Goal: Task Accomplishment & Management: Manage account settings

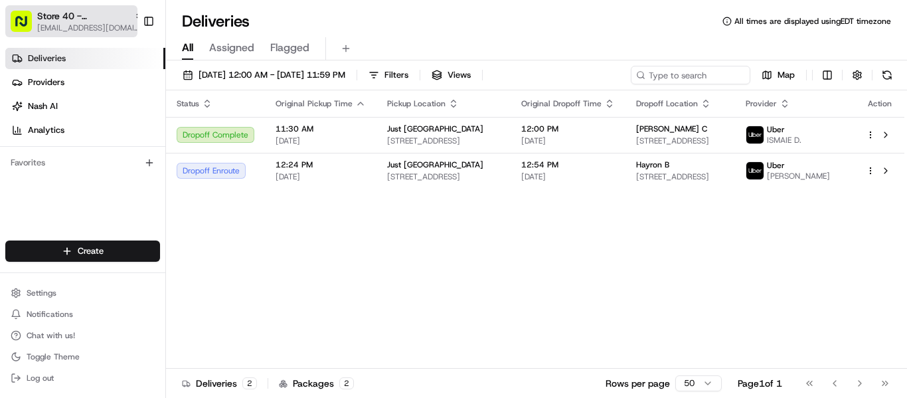
click at [71, 20] on span "Store 40 - Aventura Town Center (Just Salad)" at bounding box center [83, 15] width 92 height 13
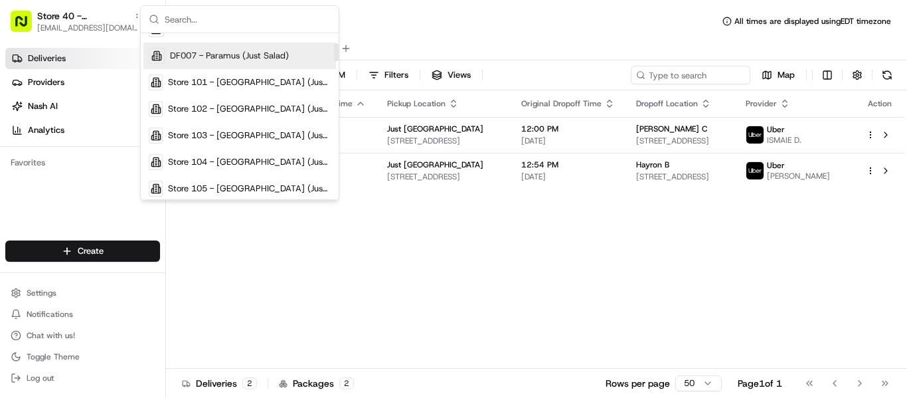
scroll to position [133, 0]
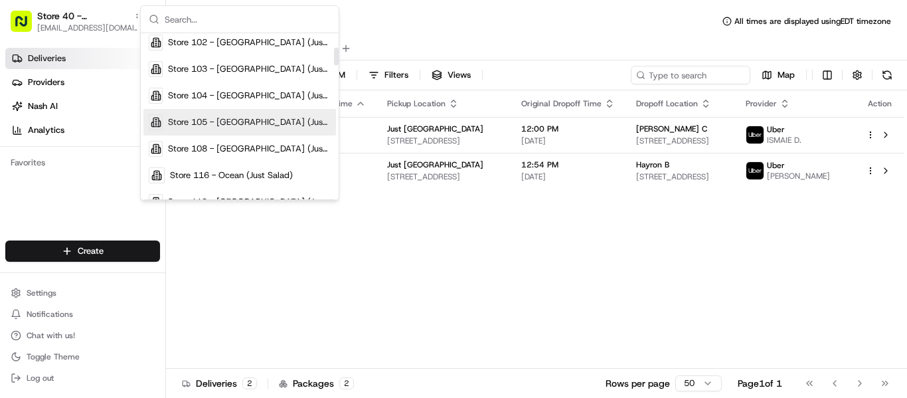
click at [266, 126] on span "Store 105 - [GEOGRAPHIC_DATA] (Just Salad)" at bounding box center [249, 122] width 163 height 12
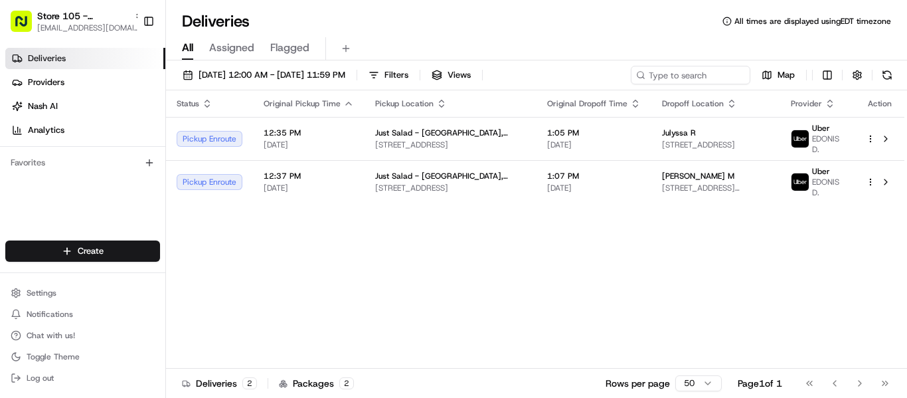
click at [50, 58] on span "Deliveries" at bounding box center [47, 58] width 38 height 12
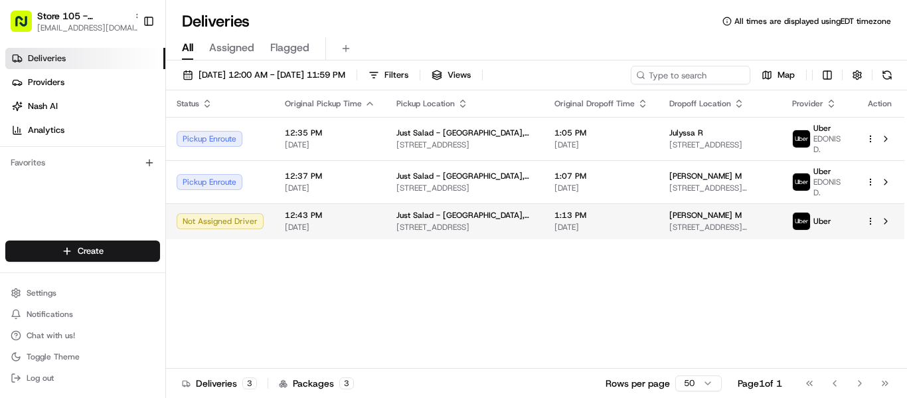
click at [467, 226] on span "[STREET_ADDRESS]" at bounding box center [464, 227] width 137 height 11
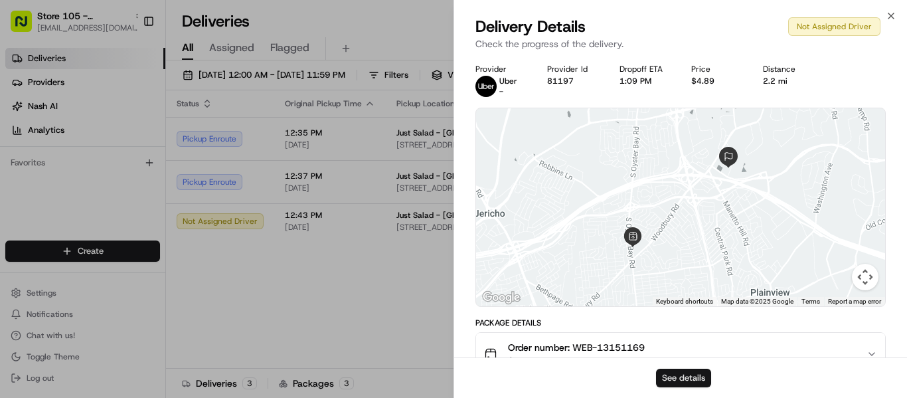
click at [678, 375] on button "See details" at bounding box center [683, 378] width 55 height 19
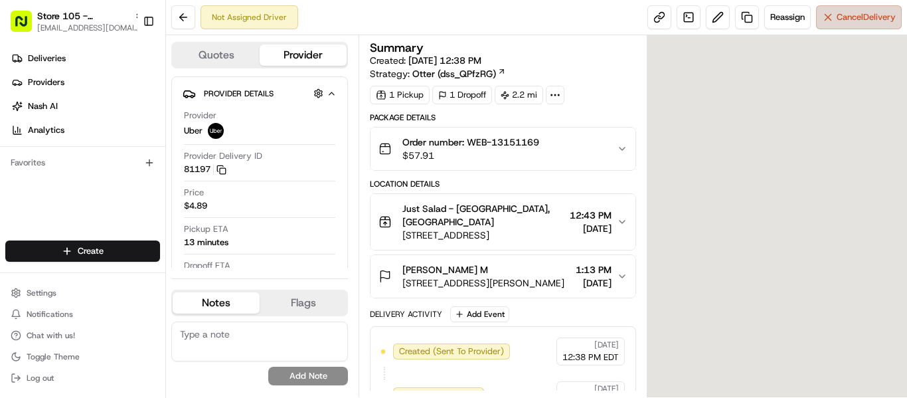
click at [857, 12] on span "Cancel Delivery" at bounding box center [866, 17] width 59 height 12
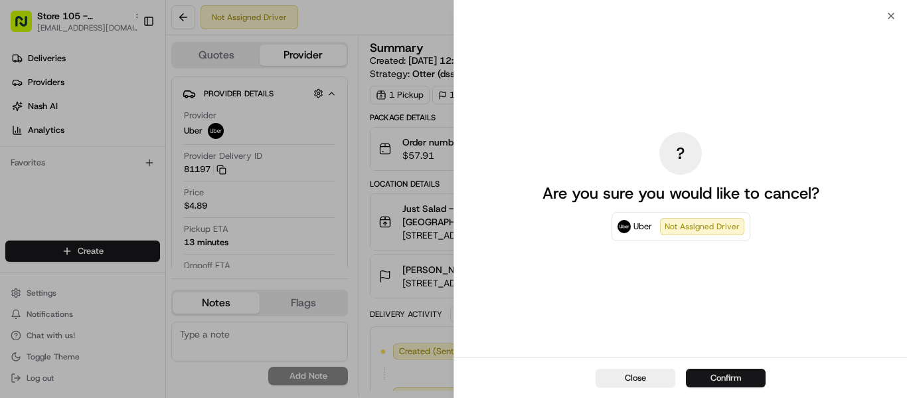
click at [726, 374] on button "Confirm" at bounding box center [726, 378] width 80 height 19
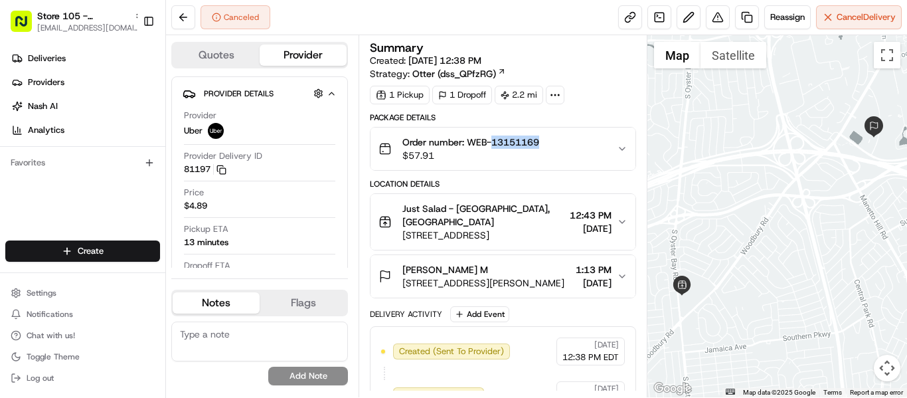
drag, startPoint x: 560, startPoint y: 145, endPoint x: 492, endPoint y: 141, distance: 67.9
click at [492, 141] on div "Order number: WEB-13151169 $57.91" at bounding box center [498, 148] width 238 height 27
copy span "13151169"
click at [50, 59] on span "Deliveries" at bounding box center [47, 58] width 38 height 12
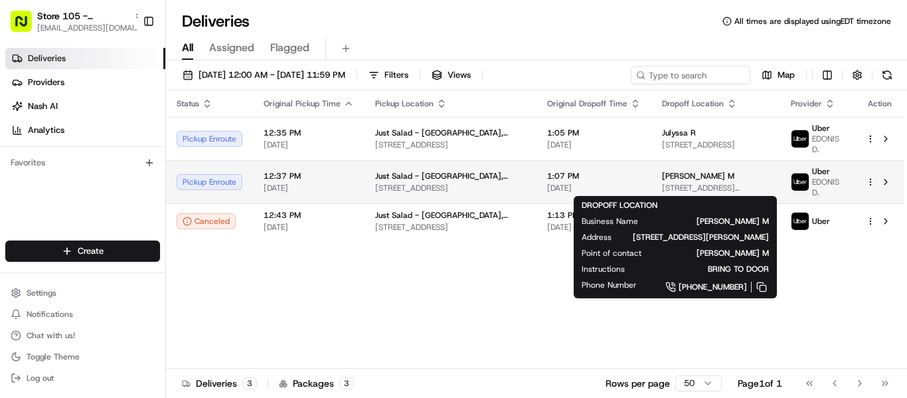
click at [662, 177] on span "[PERSON_NAME] M" at bounding box center [698, 176] width 72 height 11
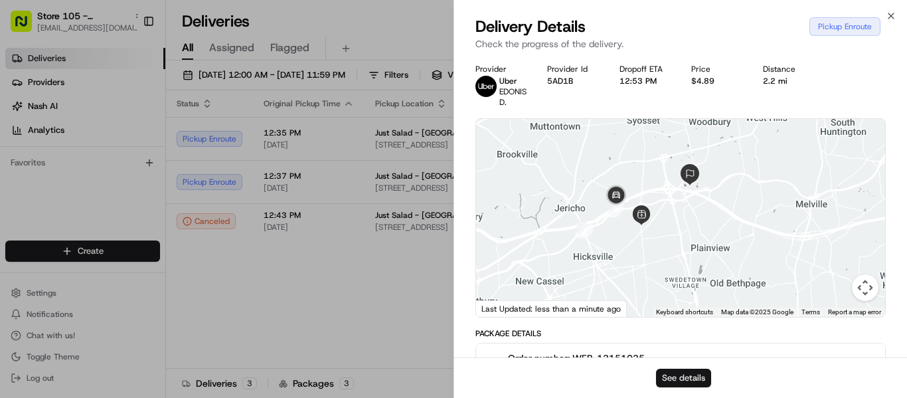
click at [692, 381] on button "See details" at bounding box center [683, 378] width 55 height 19
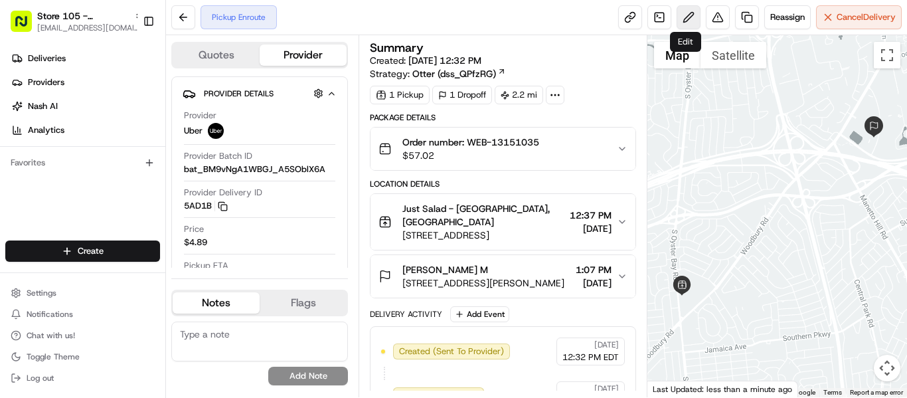
click at [689, 19] on button at bounding box center [689, 17] width 24 height 24
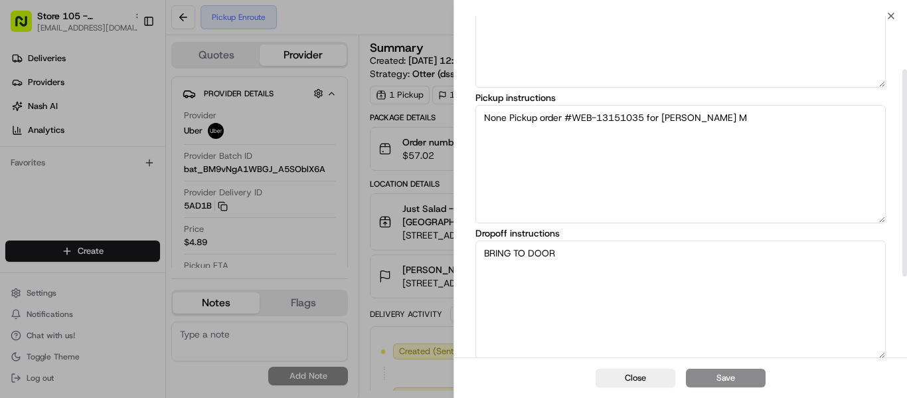
scroll to position [88, 0]
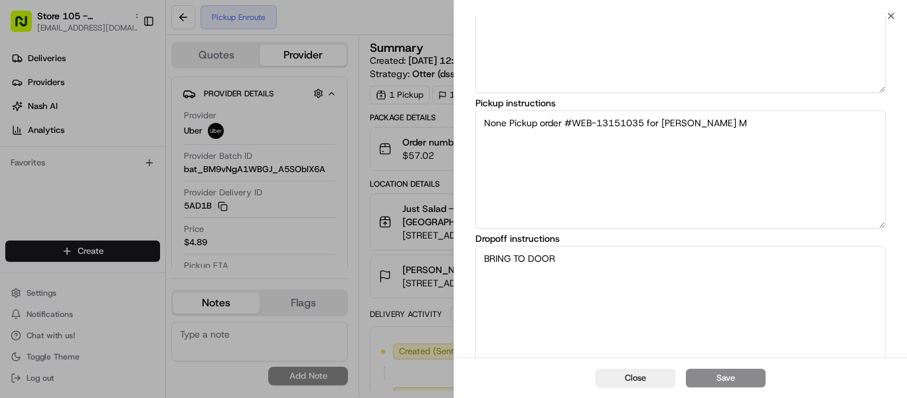
click at [735, 126] on textarea "None Pickup order #WEB-13151035 for [PERSON_NAME] M" at bounding box center [681, 169] width 410 height 118
click at [645, 252] on textarea "BRING TO DOOR" at bounding box center [681, 305] width 410 height 118
paste textarea "13151169"
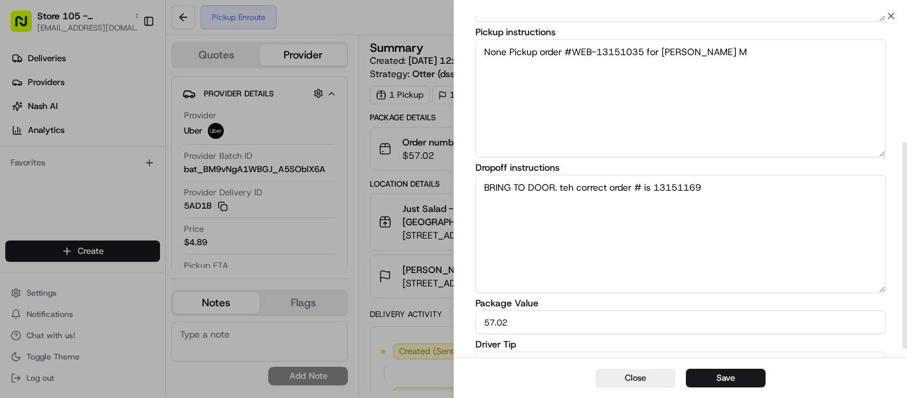
scroll to position [220, 0]
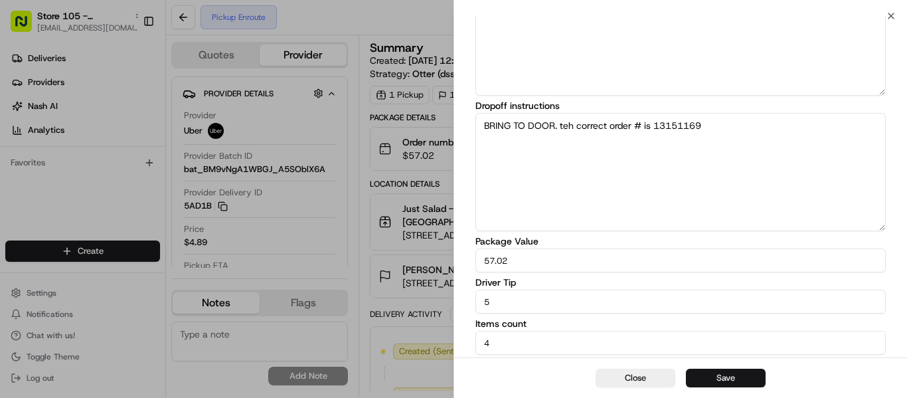
type textarea "BRING TO DOOR. teh correct order # is 13151169"
click at [741, 377] on button "Save" at bounding box center [726, 378] width 80 height 19
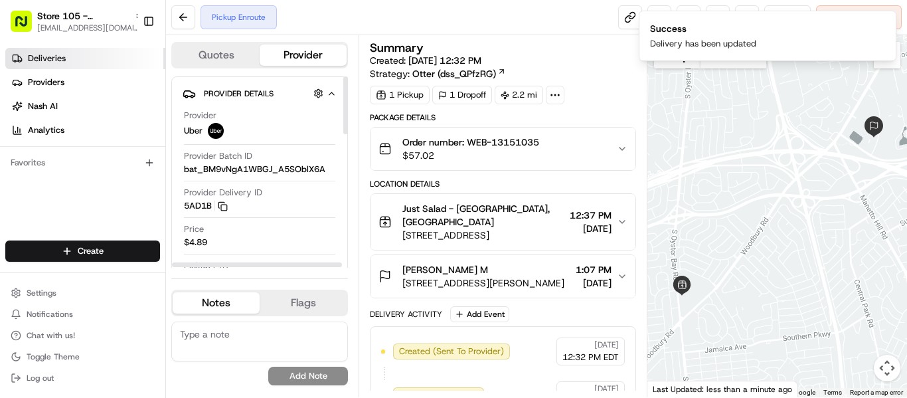
click at [54, 54] on span "Deliveries" at bounding box center [47, 58] width 38 height 12
